Goal: Find specific page/section

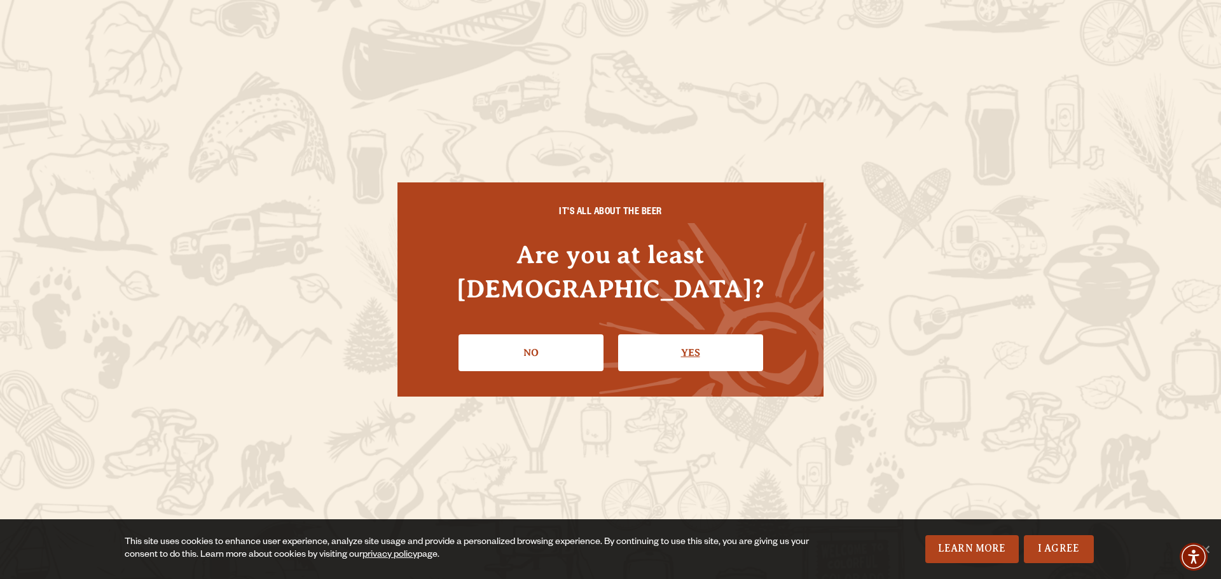
click at [713, 335] on link "Yes" at bounding box center [690, 352] width 145 height 37
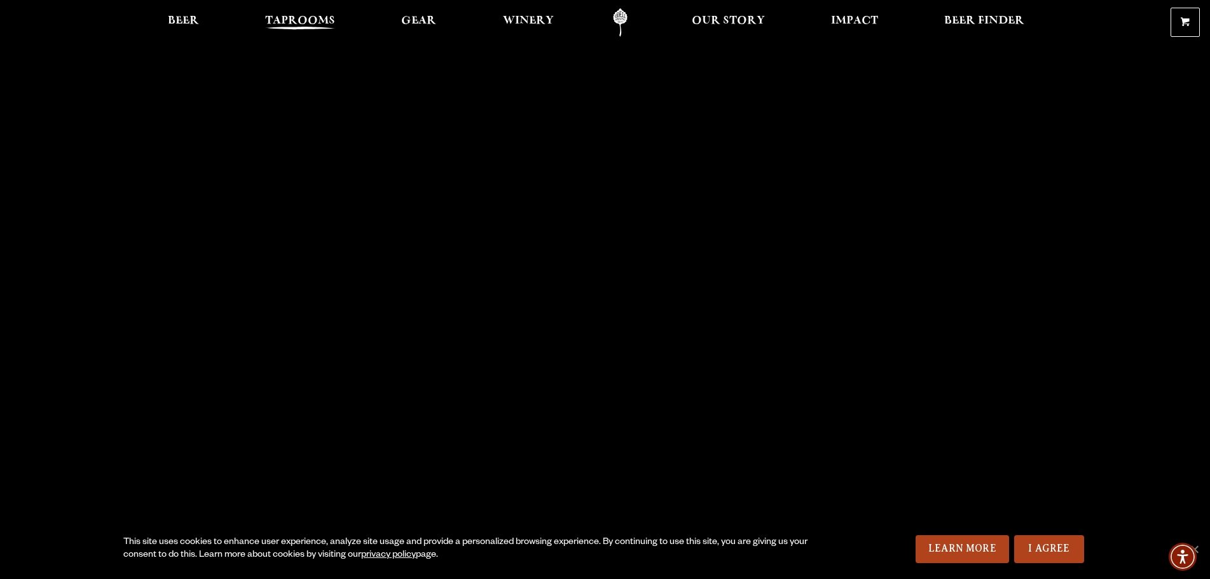
click at [319, 20] on span "Taprooms" at bounding box center [300, 21] width 70 height 10
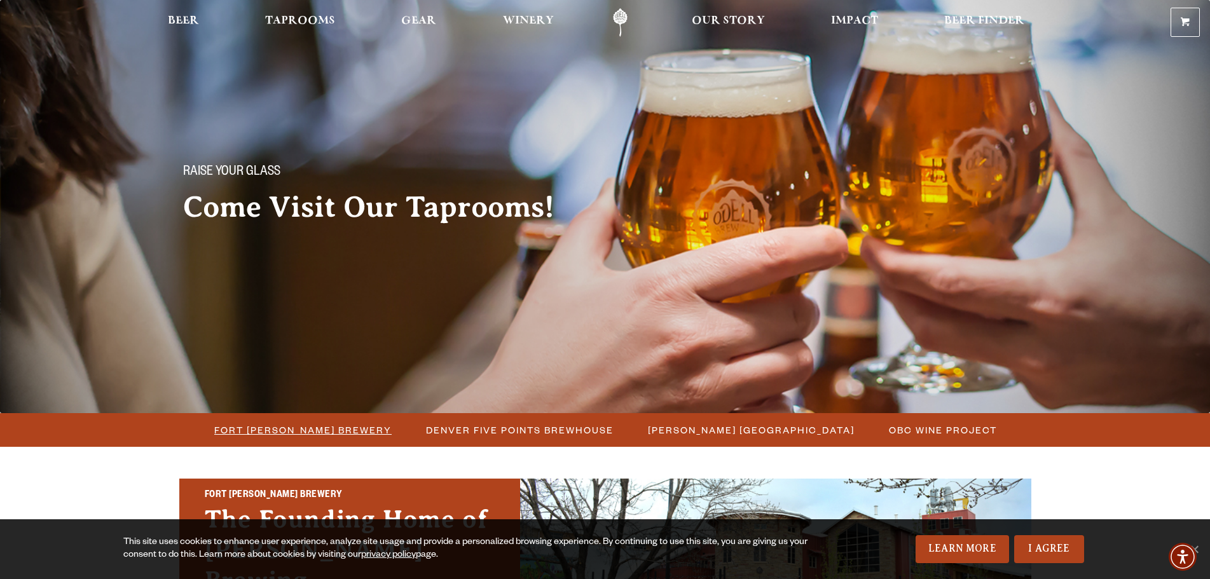
click at [338, 423] on span "Fort [PERSON_NAME] Brewery" at bounding box center [302, 430] width 177 height 18
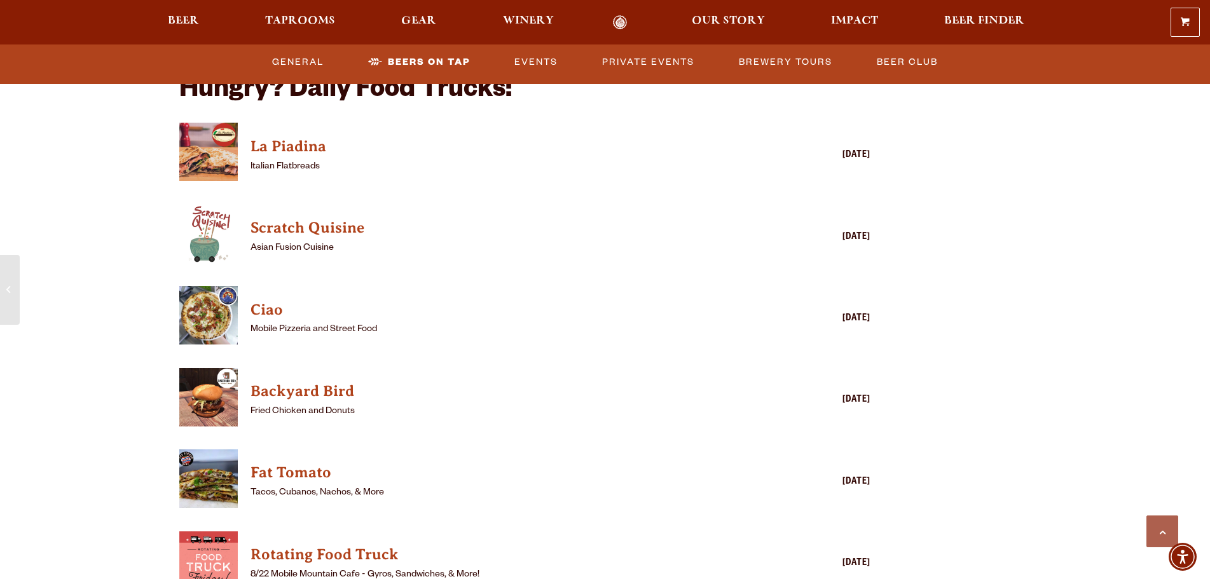
scroll to position [2988, 0]
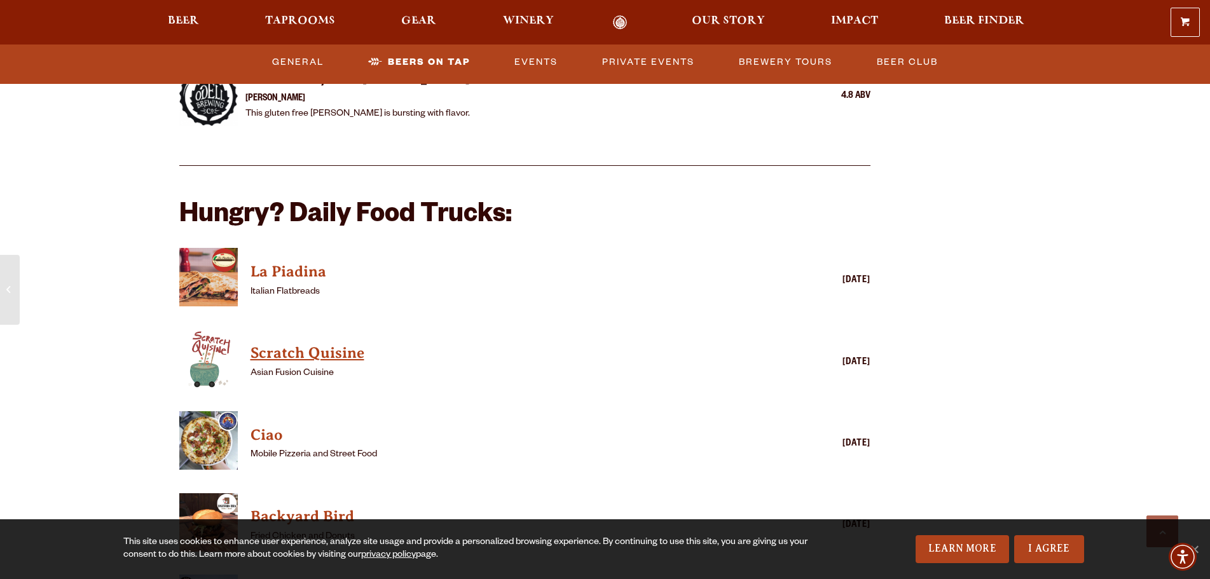
click at [308, 343] on h4 "Scratch Quisine" at bounding box center [506, 353] width 512 height 20
